Goal: Task Accomplishment & Management: Complete application form

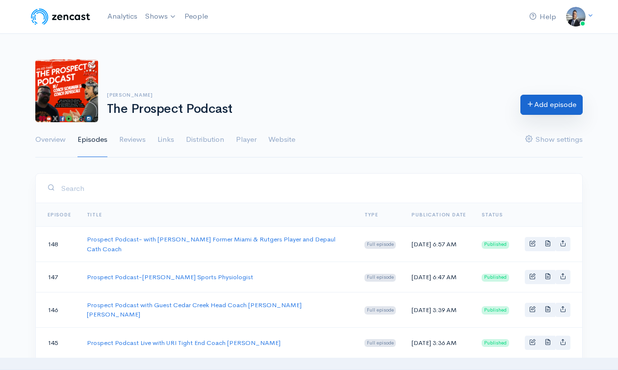
click at [542, 105] on link "Add episode" at bounding box center [552, 105] width 62 height 20
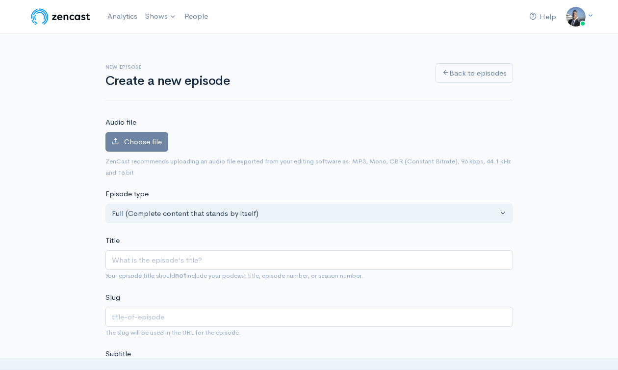
click at [195, 258] on input "Title" at bounding box center [310, 260] width 408 height 20
type input "Prospect Podcast-[PERSON_NAME] Head Coach [GEOGRAPHIC_DATA], [US_STATE]"
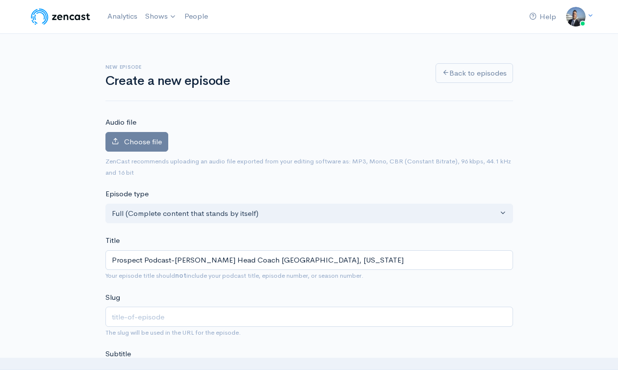
type input "prospect-podcast-[PERSON_NAME]-head-coach-nixa-hs-[US_STATE]"
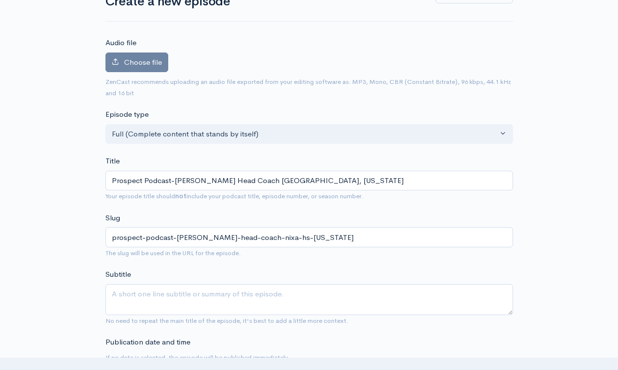
scroll to position [170, 0]
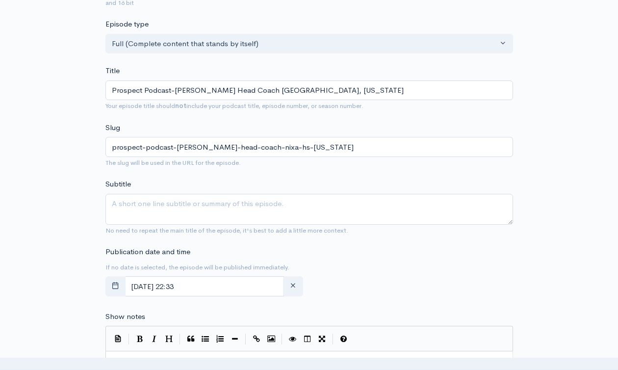
type input "Prospect Podcast-[PERSON_NAME] Head Coach [GEOGRAPHIC_DATA], [US_STATE]"
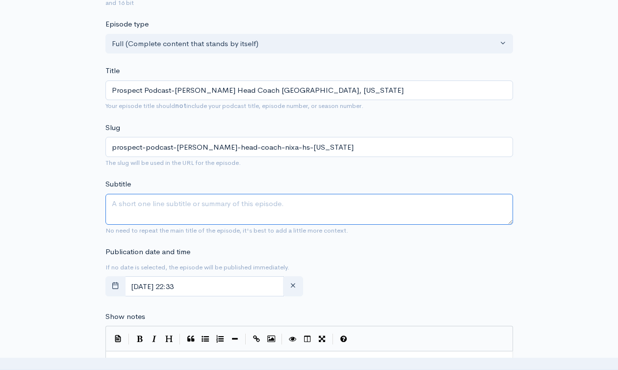
drag, startPoint x: 245, startPoint y: 210, endPoint x: 266, endPoint y: 213, distance: 21.0
click at [245, 210] on textarea "Subtitle" at bounding box center [310, 209] width 408 height 31
paste textarea "Prospect Podcast-[PERSON_NAME] Head Coach [GEOGRAPHIC_DATA], [US_STATE]"
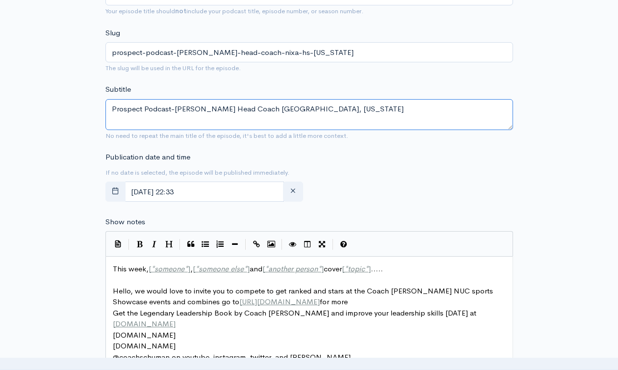
scroll to position [377, 0]
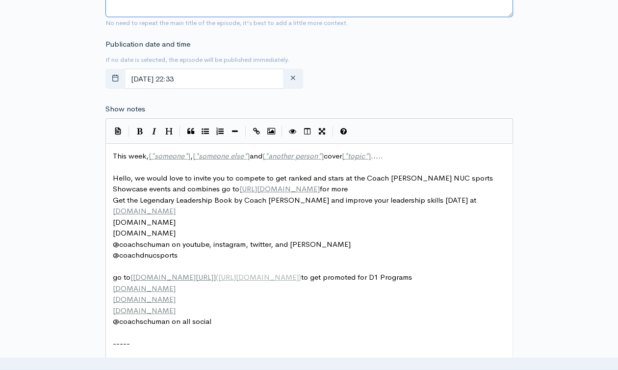
type textarea "Prospect Podcast-[PERSON_NAME] Head Coach [GEOGRAPHIC_DATA], [US_STATE]"
click at [139, 155] on span "This week, [ * someone * ] , [ * someone else * ] and [ * another person * ] co…" at bounding box center [248, 155] width 270 height 9
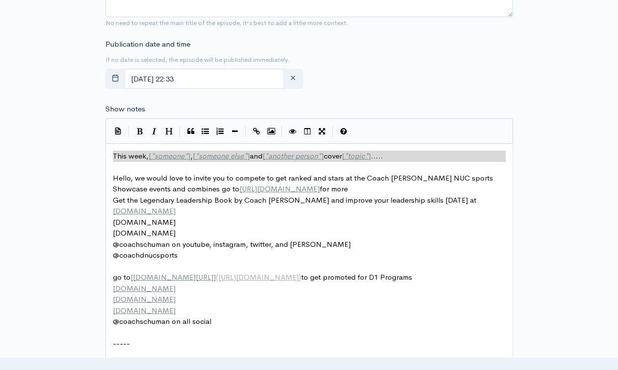
paste textarea "\"
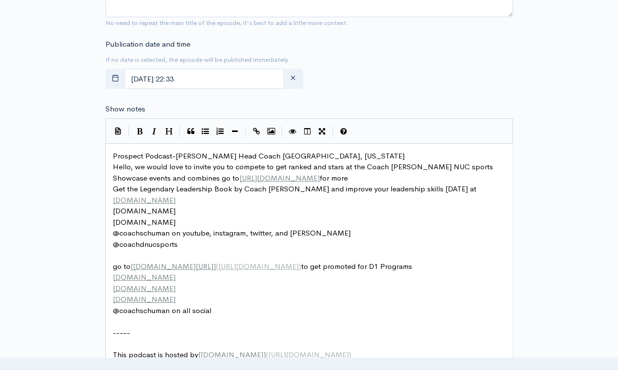
type textarea "\"
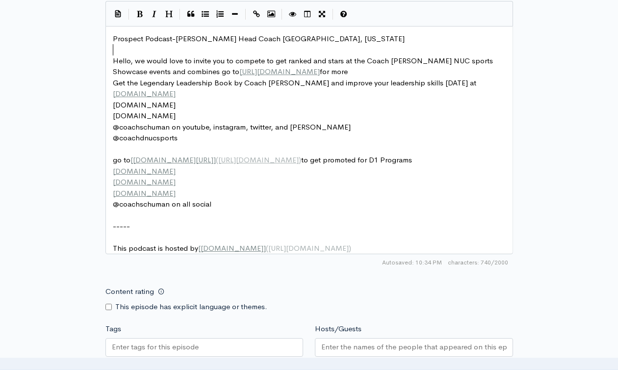
scroll to position [568, 0]
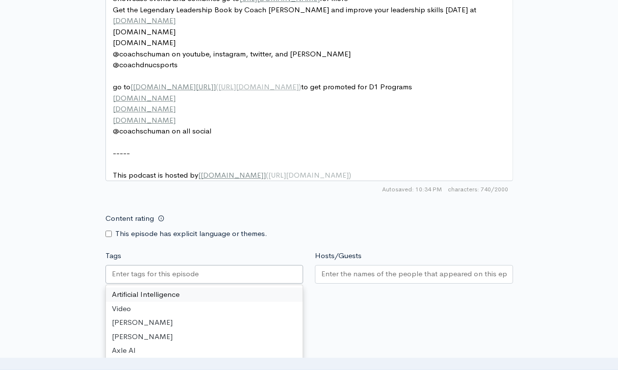
click at [223, 280] on div at bounding box center [205, 274] width 198 height 19
paste input "text"
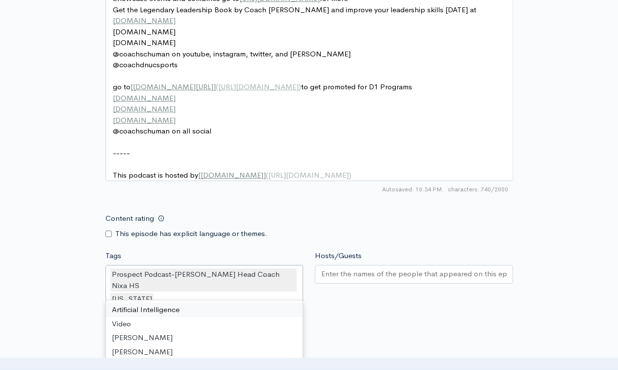
scroll to position [0, 0]
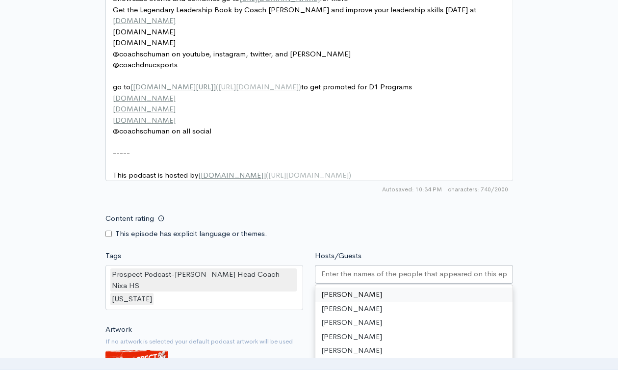
click at [358, 280] on input "Hosts/Guests" at bounding box center [414, 273] width 186 height 11
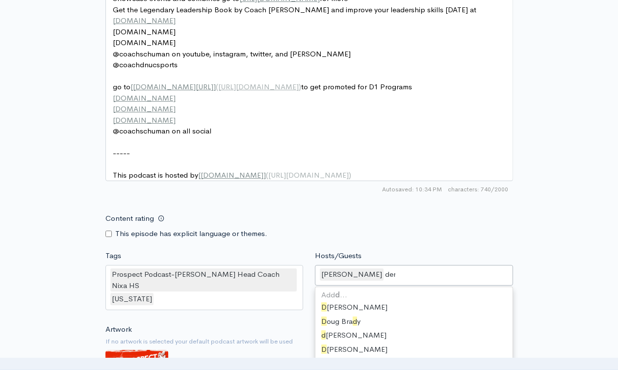
type input "dere"
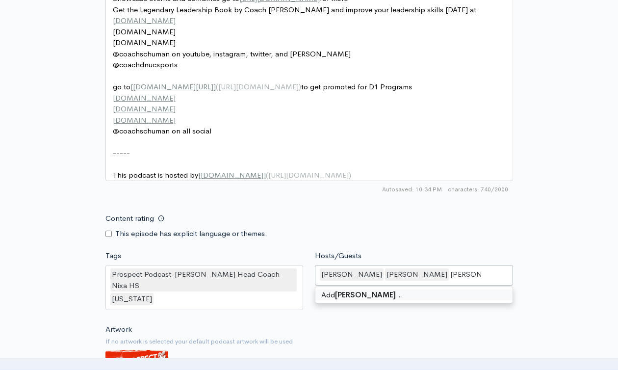
type input "[PERSON_NAME]"
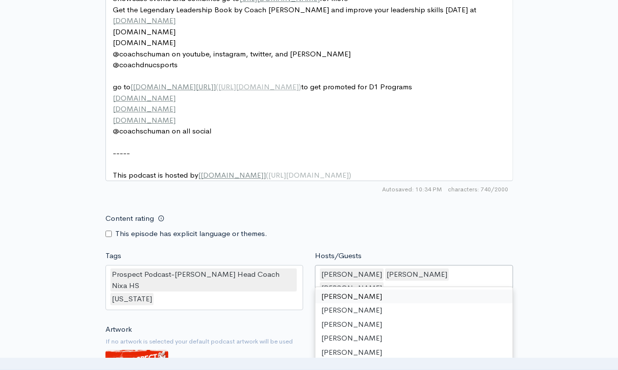
click at [566, 206] on div "New episode Create a new episode Back to episodes Audio file Choose file 0 ZenC…" at bounding box center [308, 1] width 559 height 1070
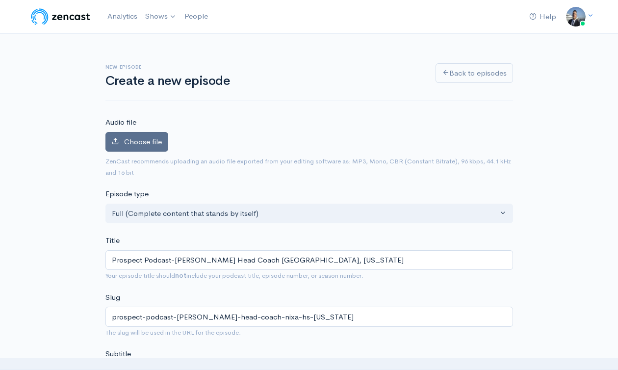
click at [143, 141] on span "Choose file" at bounding box center [143, 141] width 38 height 9
click at [0, 0] on input "Choose file" at bounding box center [0, 0] width 0 height 0
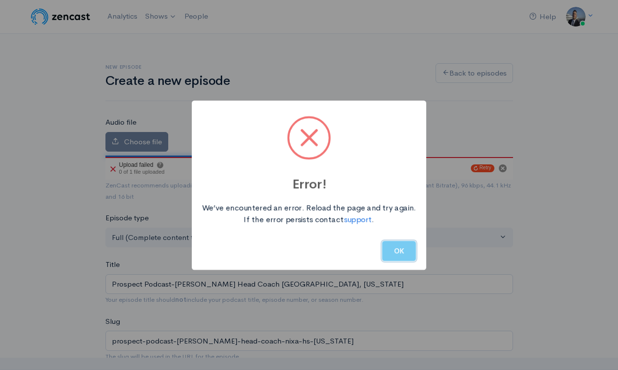
click at [402, 252] on button "OK" at bounding box center [399, 251] width 34 height 20
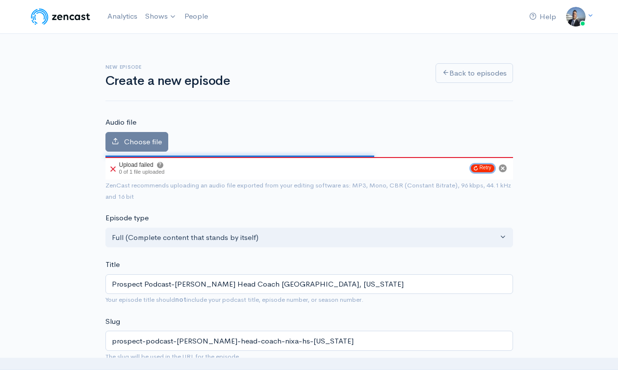
click at [479, 167] on button "Retry" at bounding box center [483, 168] width 24 height 8
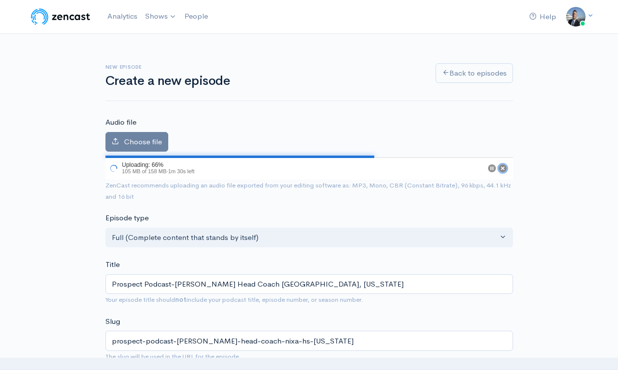
click at [504, 170] on circle "Cancel" at bounding box center [503, 168] width 8 height 8
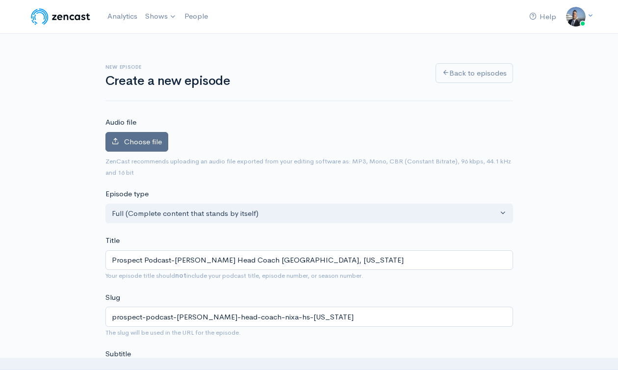
click at [144, 138] on span "Choose file" at bounding box center [143, 141] width 38 height 9
click at [0, 0] on input "Choose file" at bounding box center [0, 0] width 0 height 0
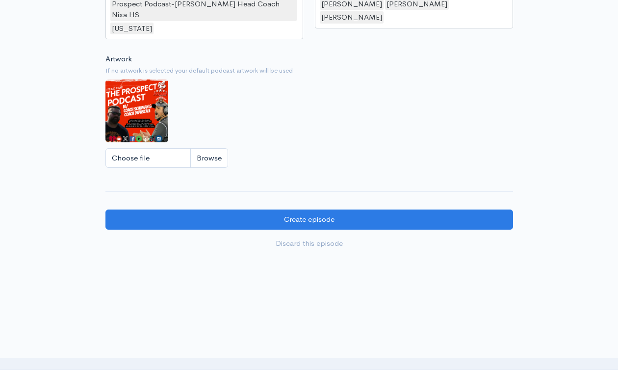
scroll to position [895, 0]
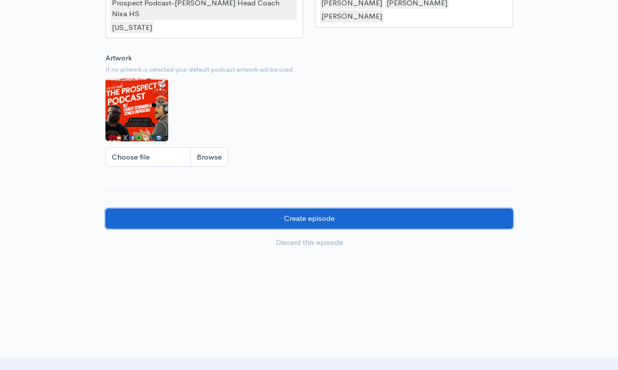
click at [334, 214] on input "Create episode" at bounding box center [310, 219] width 408 height 20
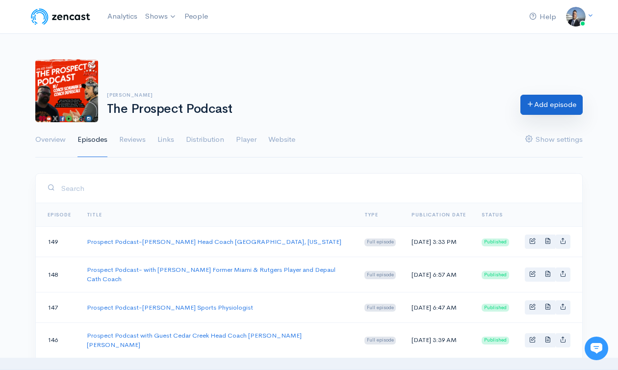
click at [532, 107] on link "Add episode" at bounding box center [552, 105] width 62 height 20
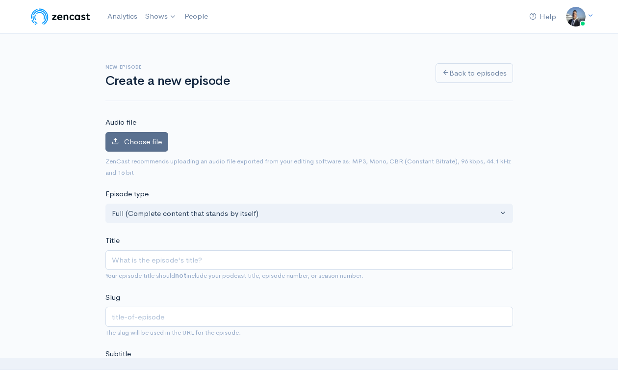
click at [145, 145] on span "Choose file" at bounding box center [143, 141] width 38 height 9
click at [0, 0] on input "Choose file" at bounding box center [0, 0] width 0 height 0
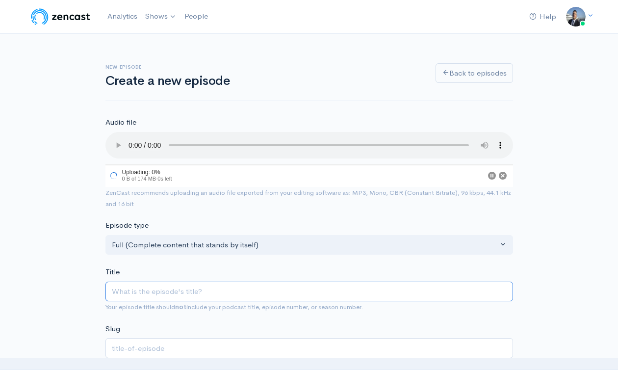
click at [228, 287] on input "Title" at bounding box center [310, 292] width 408 height 20
paste input "Prospect Podcast- Coaching Legend Ed Sadloch Breaking Down Wing T Offense"
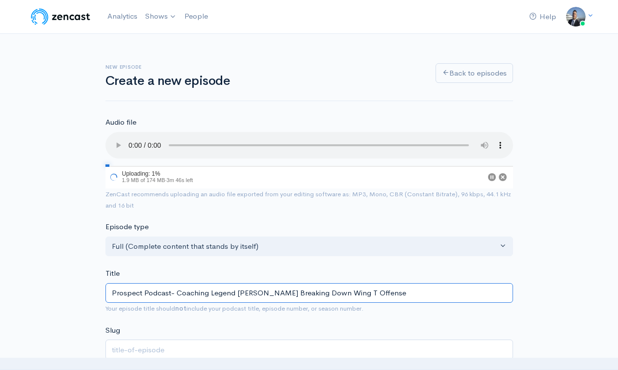
scroll to position [204, 0]
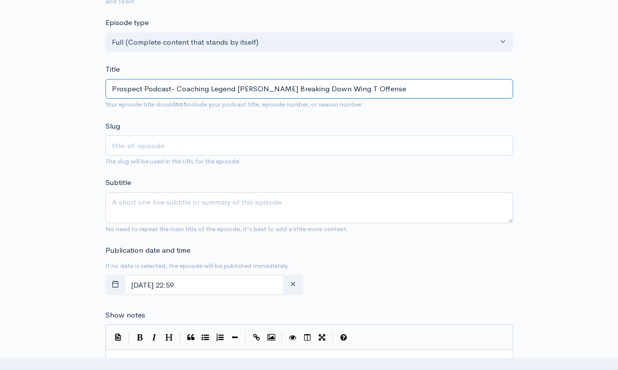
type input "Prospect Podcast- Coaching Legend Ed Sadloch Breaking Down Wing T Offense"
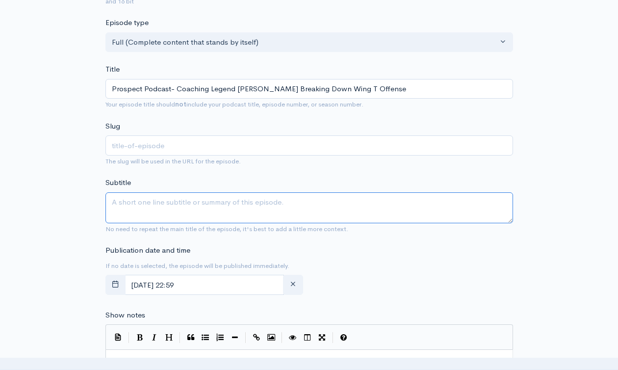
type input "prospect-podcast-coaching-legend-ed-sadloch-breaking-down-wing-t-offense"
click at [175, 211] on textarea "Subtitle" at bounding box center [310, 207] width 408 height 31
paste textarea "Prospect Podcast- Coaching Legend Ed Sadloch Breaking Down Wing T Offense"
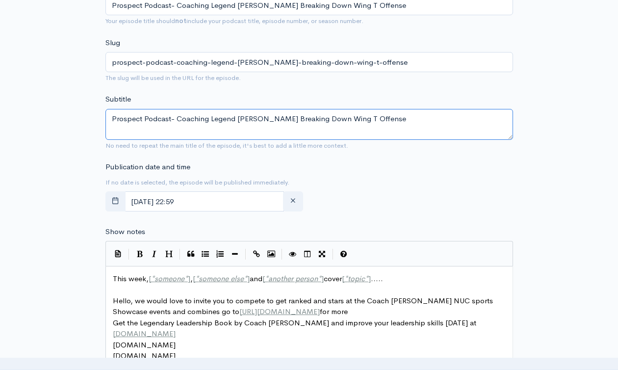
scroll to position [301, 0]
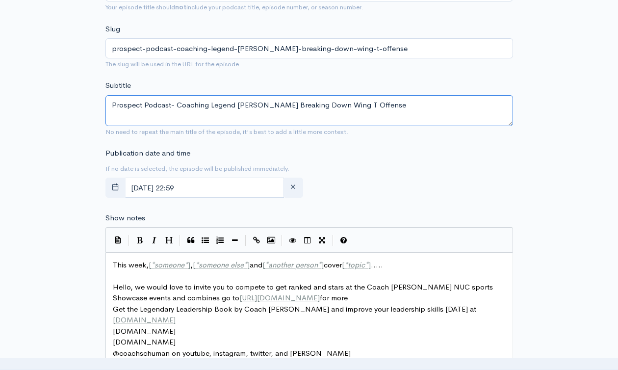
type textarea "Prospect Podcast- Coaching Legend Ed Sadloch Breaking Down Wing T Offense"
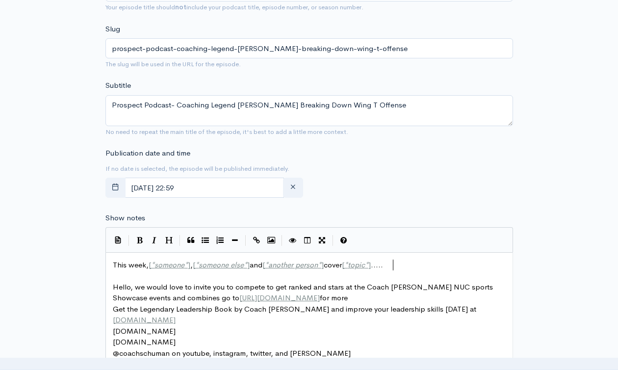
scroll to position [3, 0]
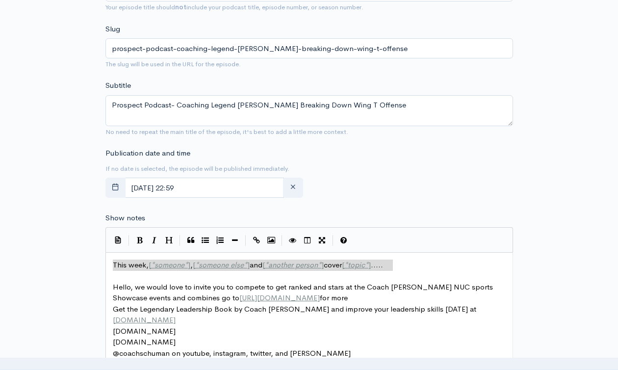
drag, startPoint x: 420, startPoint y: 265, endPoint x: 118, endPoint y: 263, distance: 301.8
type textarea "​This week, [*someone*], [*someone else*] and [*another person*] cover [*topic*…"
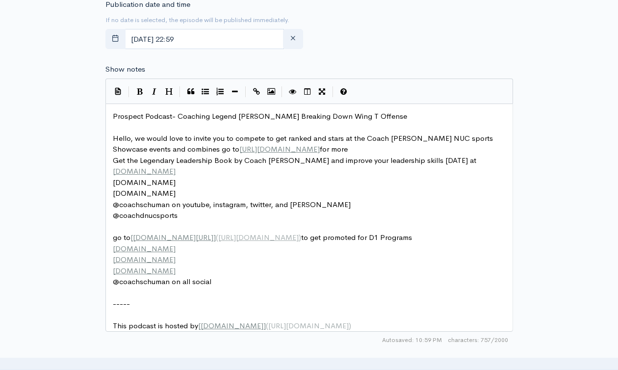
scroll to position [788, 0]
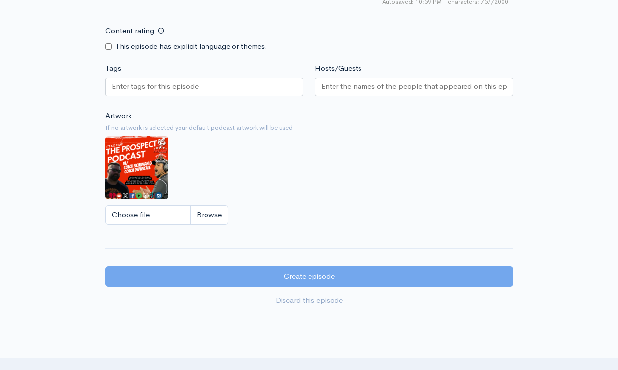
click at [185, 92] on input "Tags" at bounding box center [156, 86] width 88 height 11
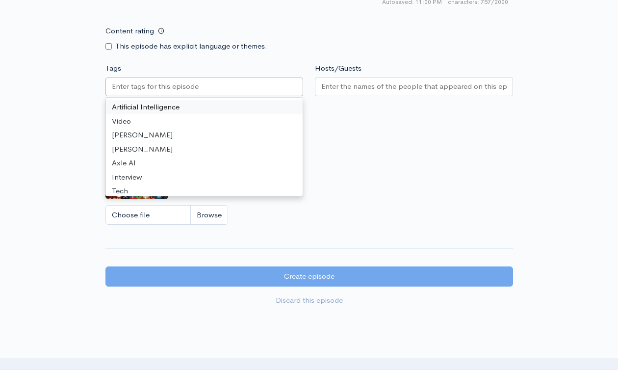
paste input "Prospect Podcast- Coaching Legend Ed Sadloch Breaking Down Wing T Offense"
type input "Prospect Podcast- Coaching Legend Ed Sadloch Breaking Down Wing T Offense"
paste input "Prospect Podcast- Coaching Legend Ed Sadloch Breaking Down Wing T Offense"
type input "Prospect Podcast- Coaching Legend Ed Sadloch Breaking Down Wing T Offense"
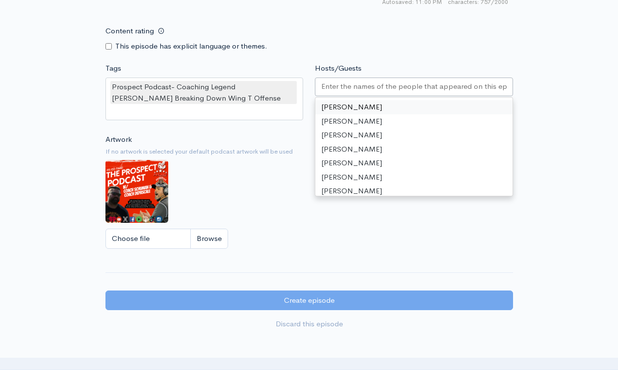
click at [351, 92] on input "Hosts/Guests" at bounding box center [414, 86] width 186 height 11
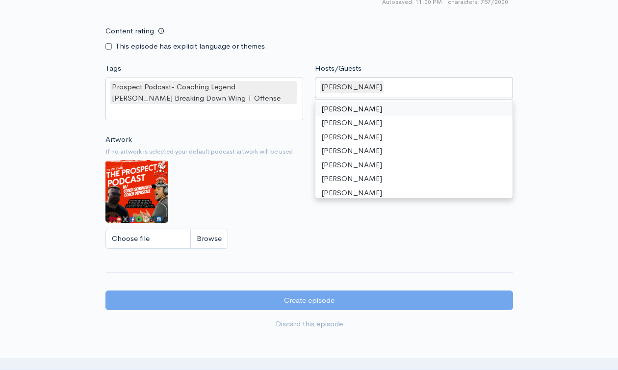
click at [401, 95] on div "[PERSON_NAME]" at bounding box center [414, 88] width 198 height 21
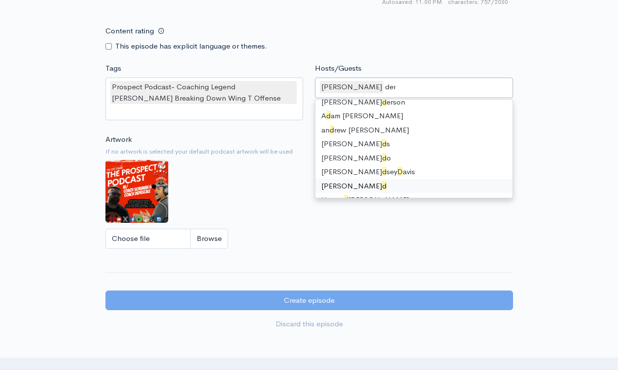
scroll to position [13, 0]
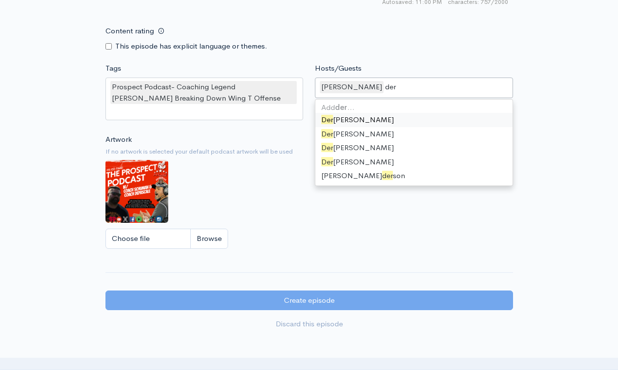
type input "dere"
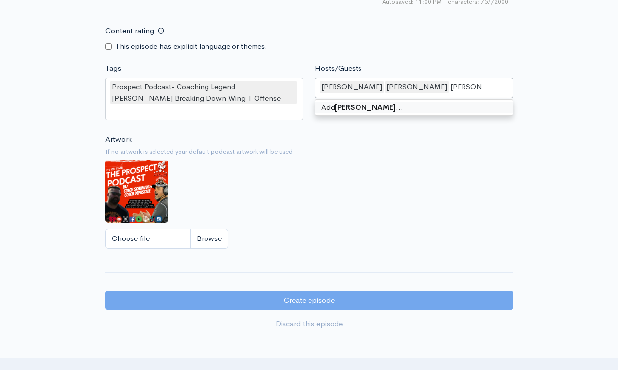
type input "Ed Sadloch"
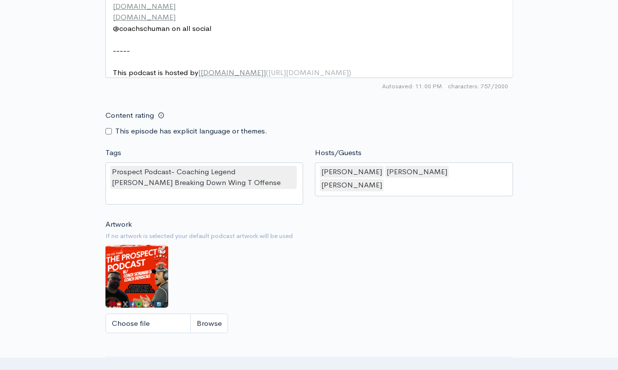
scroll to position [837, 0]
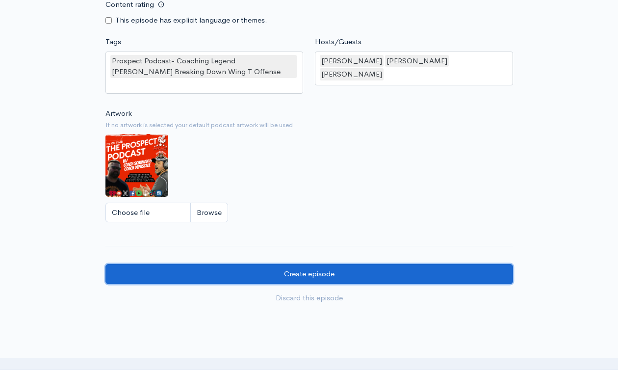
click at [400, 279] on input "Create episode" at bounding box center [310, 274] width 408 height 20
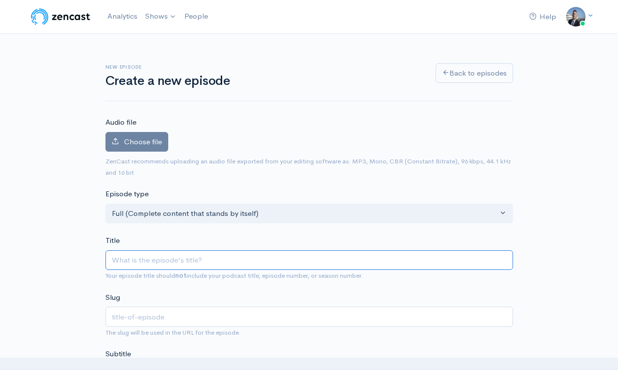
paste input "The Prospect Podcast with HC Union City Wilbur Valdez"
type input "The Prospect Podcast with HC Union City Wilbur Valdez"
type input "the-prospect-podcast-with-hc-union-city-wilbur-valdez"
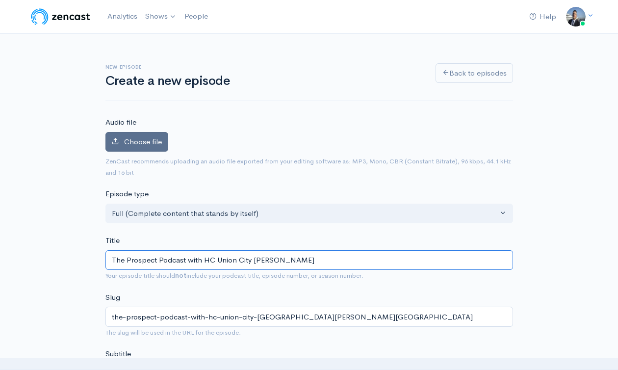
type input "The Prospect Podcast with HC Union City Wilbur Valdez"
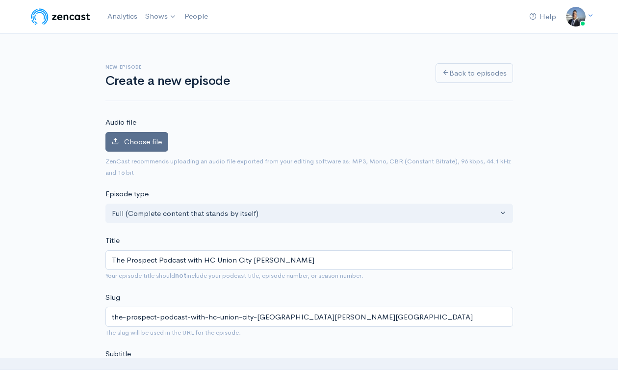
click at [140, 143] on span "Choose file" at bounding box center [143, 141] width 38 height 9
click at [0, 0] on input "Choose file" at bounding box center [0, 0] width 0 height 0
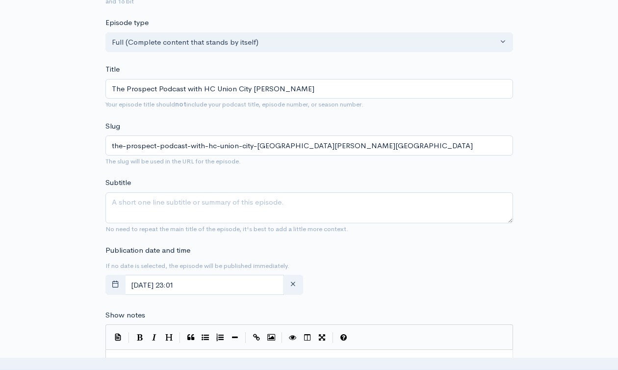
scroll to position [207, 0]
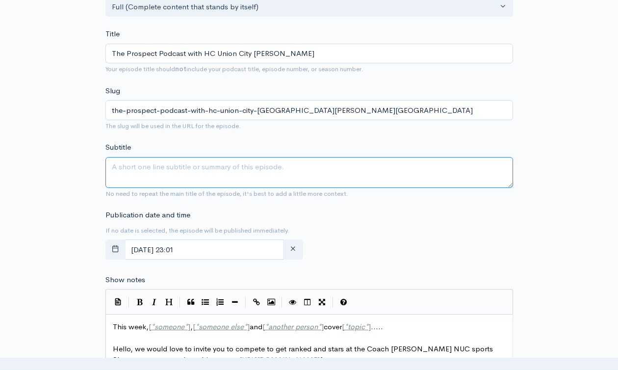
click at [159, 180] on textarea "Subtitle" at bounding box center [310, 172] width 408 height 31
paste textarea "The Prospect Podcast with HC Union City Wilbur Valdez"
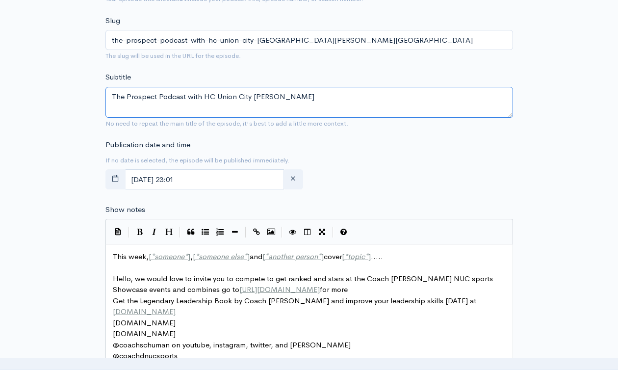
scroll to position [406, 0]
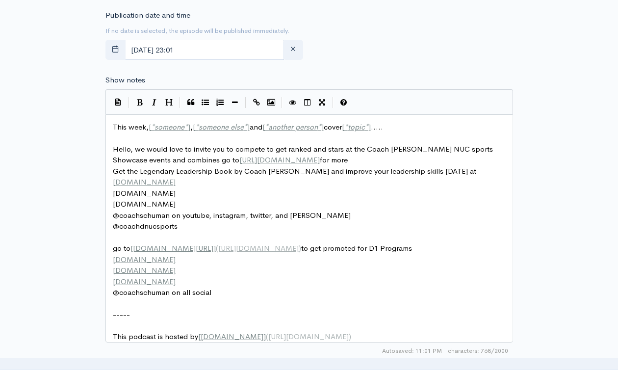
type textarea "The Prospect Podcast with HC Union City Wilbur Valdez"
type textarea "This week, [*someone*], [*someone else*] and [*another person*] cover [*topic*]…"
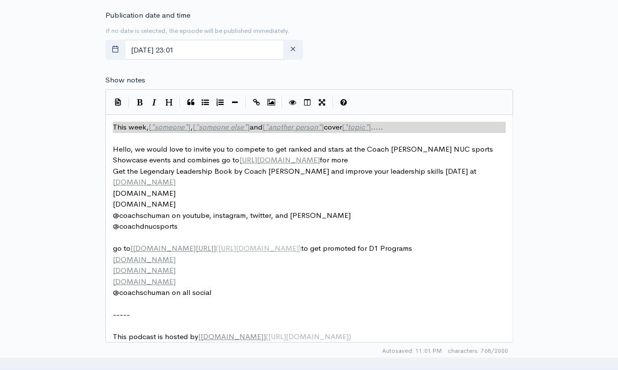
drag, startPoint x: 371, startPoint y: 133, endPoint x: 92, endPoint y: 127, distance: 278.8
paste textarea
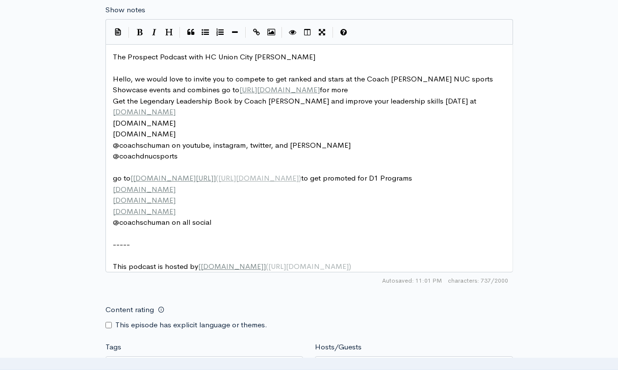
scroll to position [594, 0]
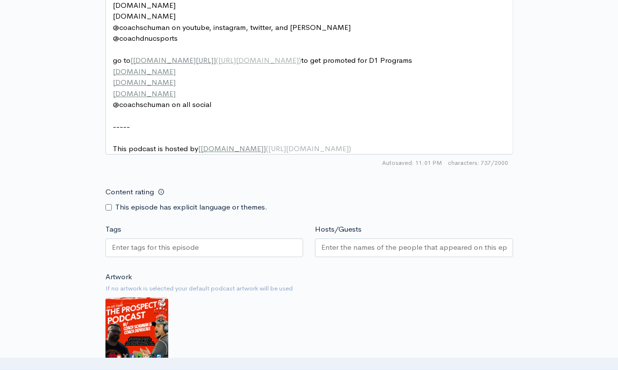
click at [220, 252] on div at bounding box center [205, 248] width 198 height 19
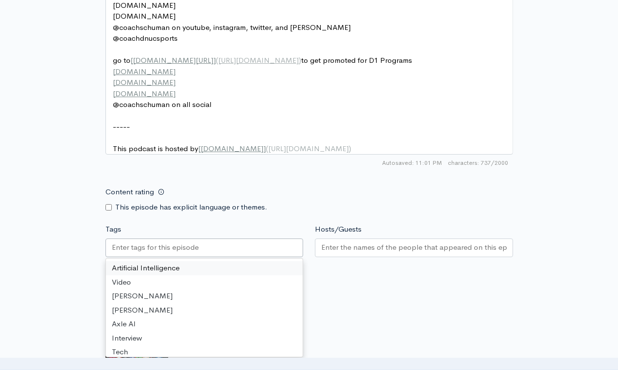
paste input "The Prospect Podcast with HC Union City Wilbur Valdez"
type input "The Prospect Podcast with HC Union City Wilbur Valdez"
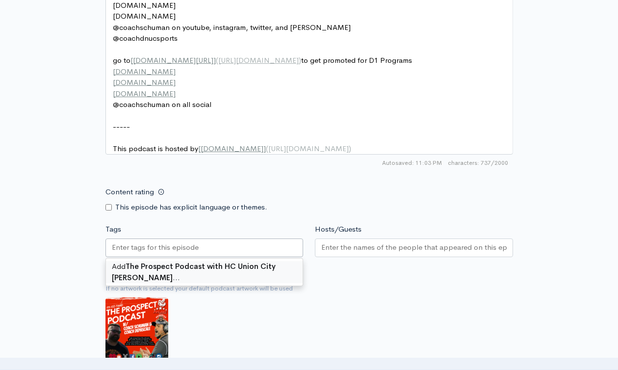
scroll to position [0, 0]
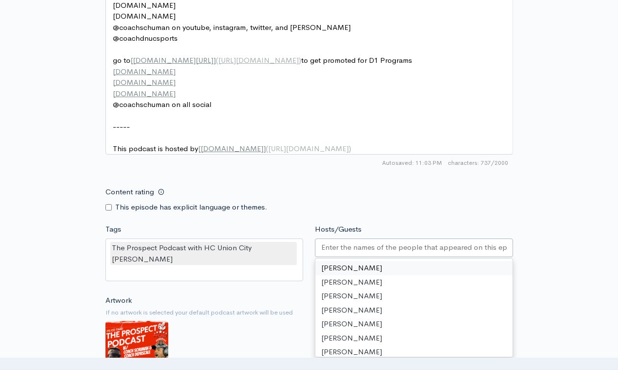
click at [347, 252] on input "Hosts/Guests" at bounding box center [414, 247] width 186 height 11
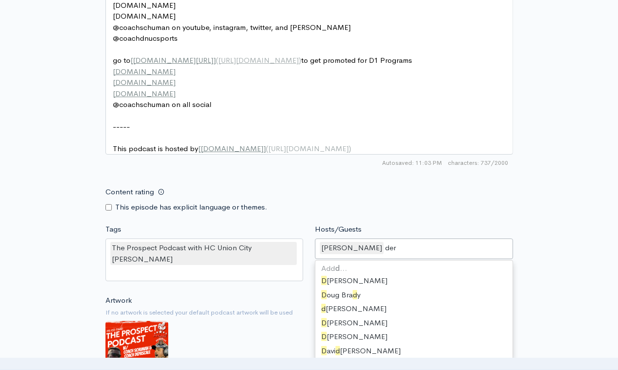
type input "dere"
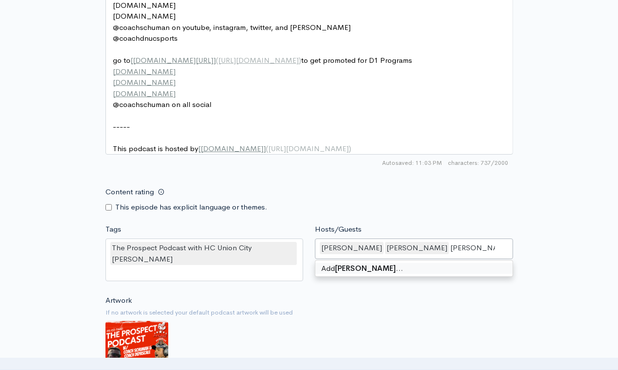
type input "Wilbur Valdez"
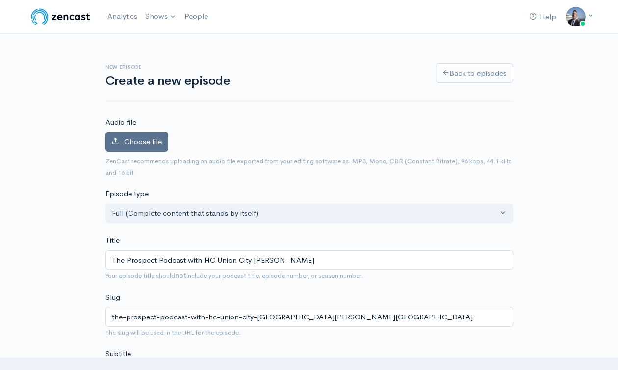
click at [142, 147] on label "Choose file" at bounding box center [137, 142] width 63 height 20
click at [0, 0] on input "Choose file" at bounding box center [0, 0] width 0 height 0
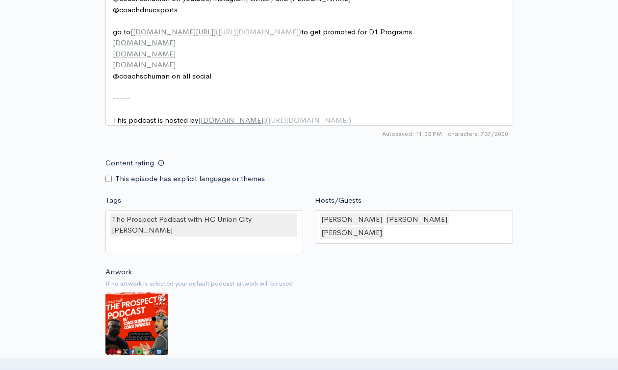
scroll to position [847, 0]
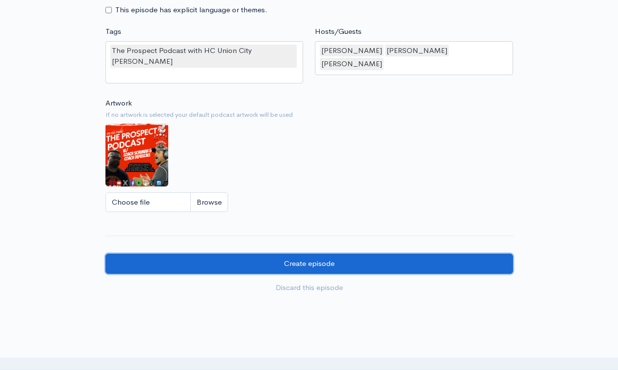
click at [194, 265] on input "Create episode" at bounding box center [310, 264] width 408 height 20
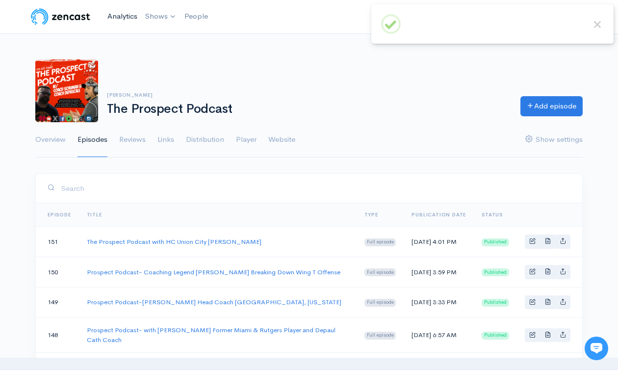
click at [129, 18] on link "Analytics" at bounding box center [123, 16] width 38 height 21
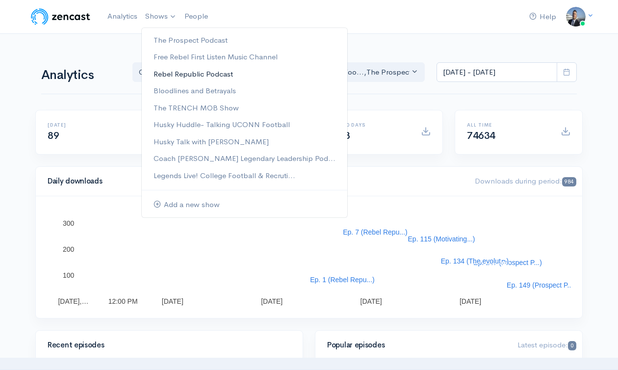
click at [192, 74] on link "Rebel Republic Podcast" at bounding box center [245, 74] width 206 height 17
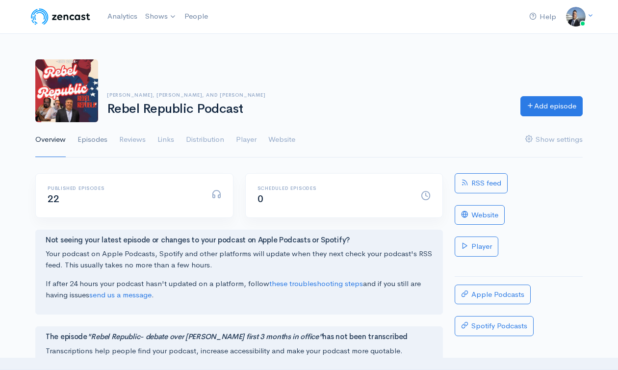
click at [98, 141] on link "Episodes" at bounding box center [93, 139] width 30 height 35
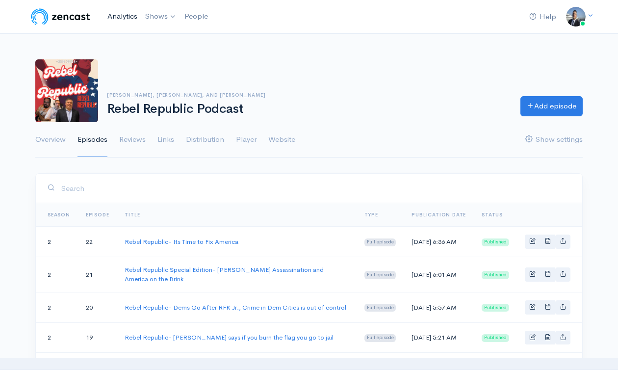
click at [115, 14] on link "Analytics" at bounding box center [123, 16] width 38 height 21
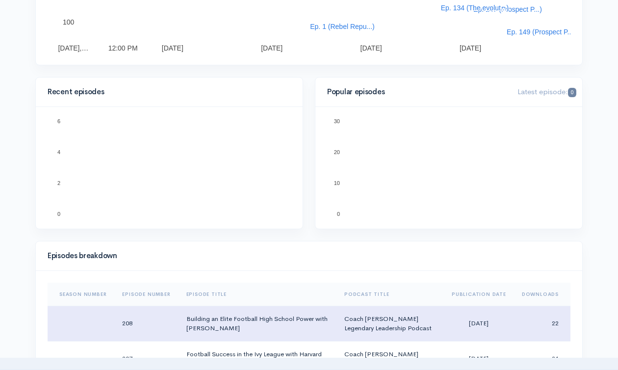
scroll to position [9, 0]
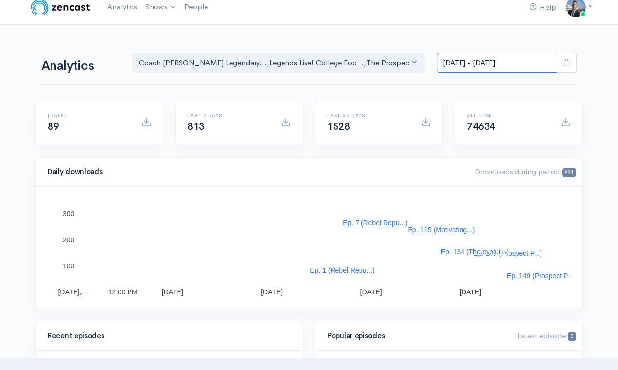
click at [495, 66] on input "Sep 4, 2025 - Sep 17, 2025" at bounding box center [497, 63] width 121 height 20
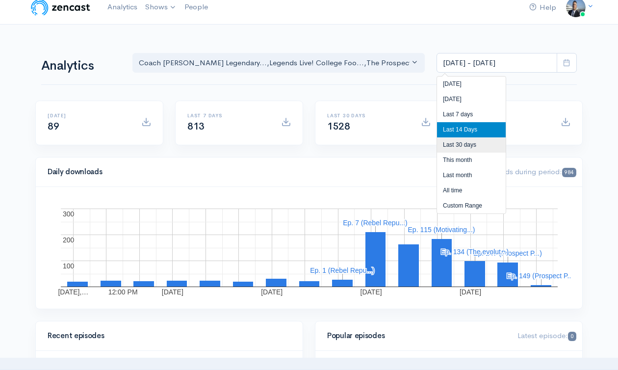
click at [477, 146] on li "Last 30 days" at bounding box center [471, 144] width 69 height 15
type input "Aug 19, 2025 - Sep 17, 2025"
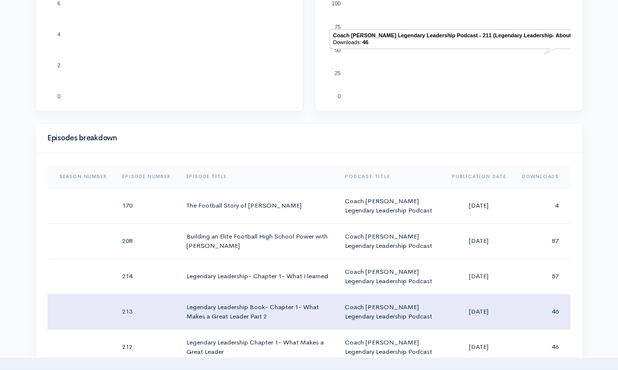
scroll to position [382, 0]
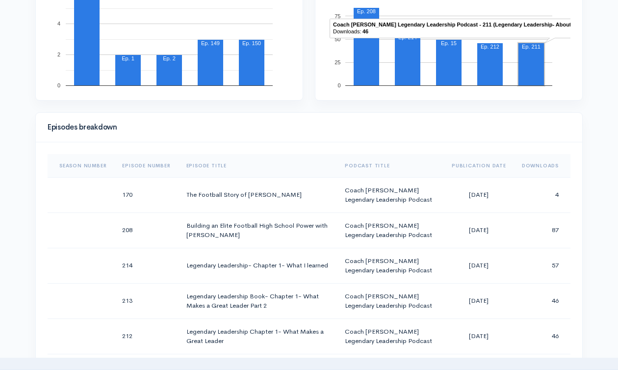
click at [539, 162] on th "Downloads" at bounding box center [542, 166] width 56 height 24
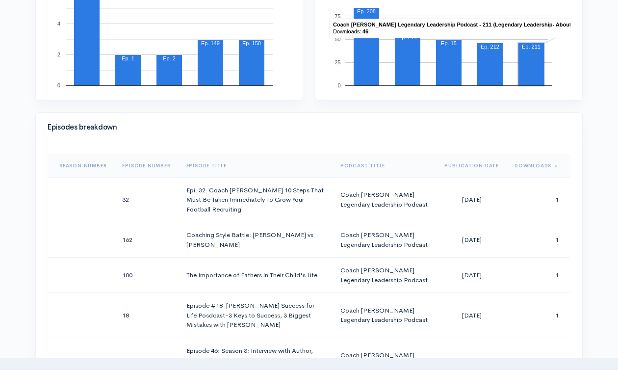
click at [539, 162] on th "Downloads" at bounding box center [539, 166] width 64 height 24
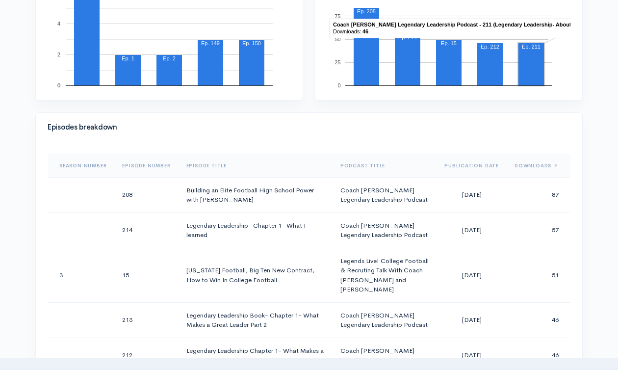
click at [539, 166] on th "Downloads" at bounding box center [539, 166] width 64 height 24
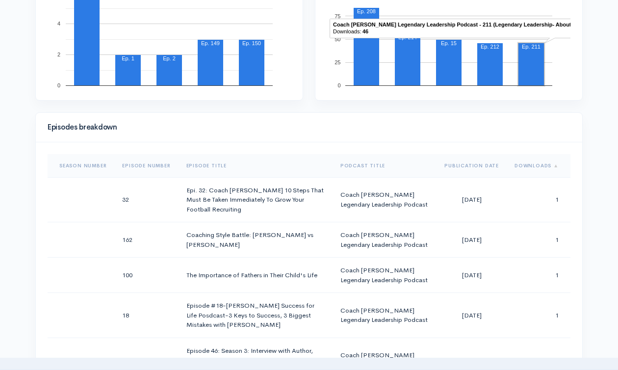
click at [539, 166] on th "Downloads" at bounding box center [539, 166] width 64 height 24
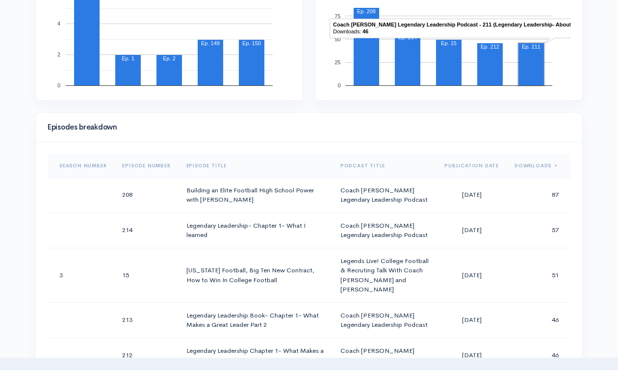
click at [539, 165] on th "Downloads" at bounding box center [539, 166] width 64 height 24
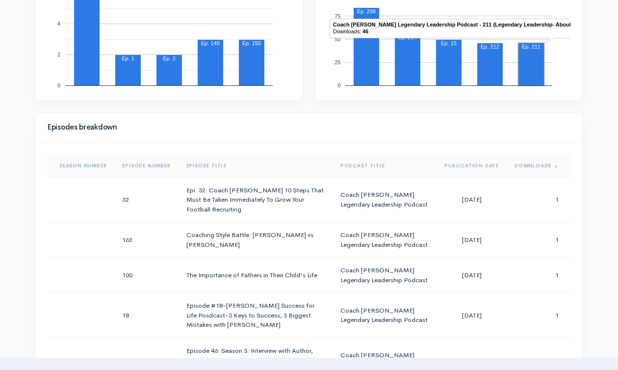
click at [539, 165] on th "Downloads" at bounding box center [539, 166] width 64 height 24
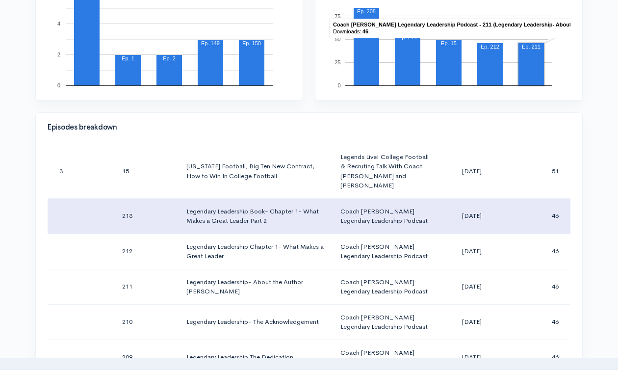
scroll to position [286, 0]
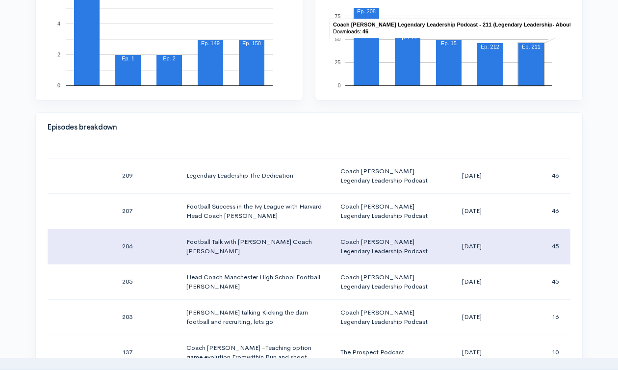
drag, startPoint x: 309, startPoint y: 321, endPoint x: 321, endPoint y: 332, distance: 16.4
click at [321, 264] on td "Football Talk with [PERSON_NAME] Coach [PERSON_NAME]" at bounding box center [256, 246] width 154 height 35
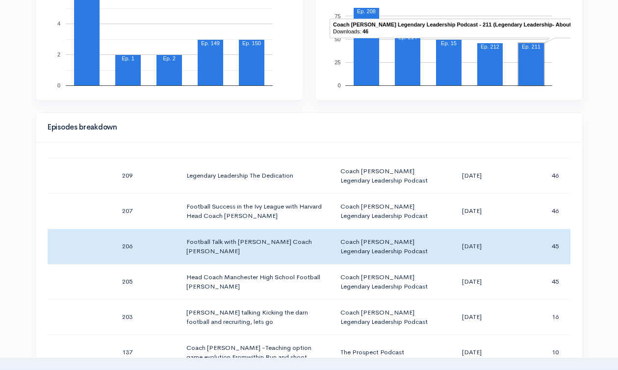
copy td "[PERSON_NAME]"
